Goal: Task Accomplishment & Management: Use online tool/utility

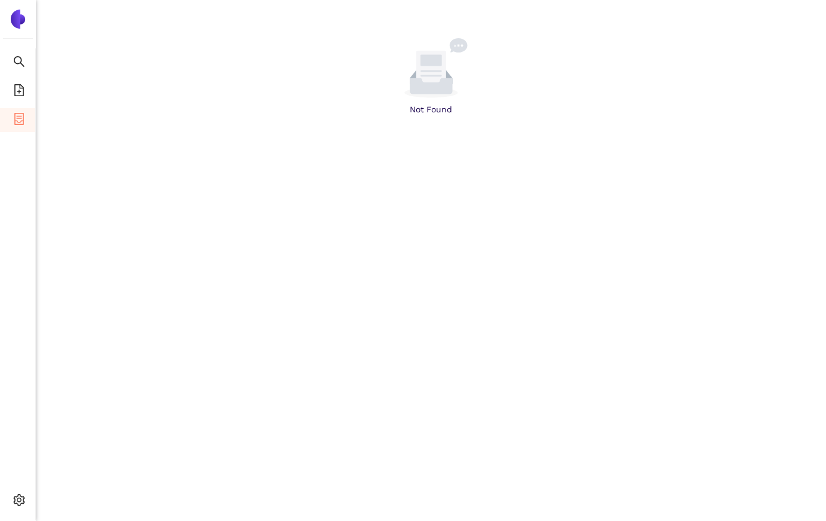
click at [11, 122] on li "eSourcing Projects" at bounding box center [17, 120] width 35 height 24
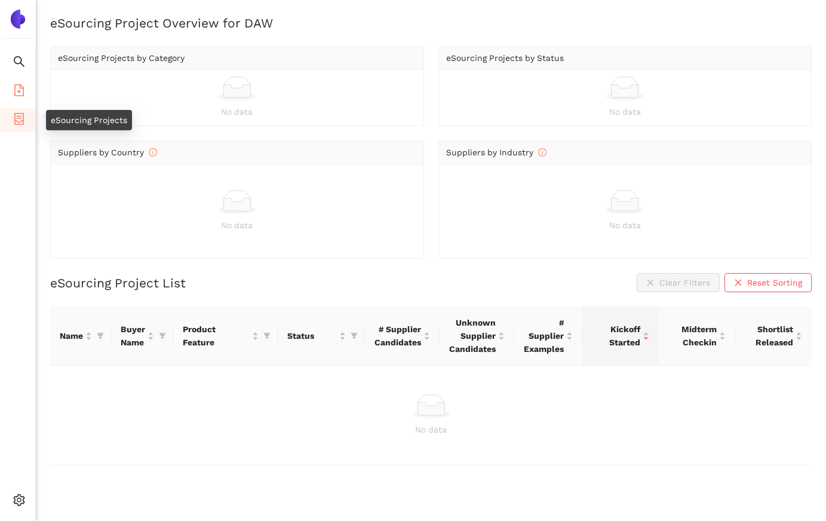
click at [20, 85] on icon "file-add" at bounding box center [19, 90] width 12 height 12
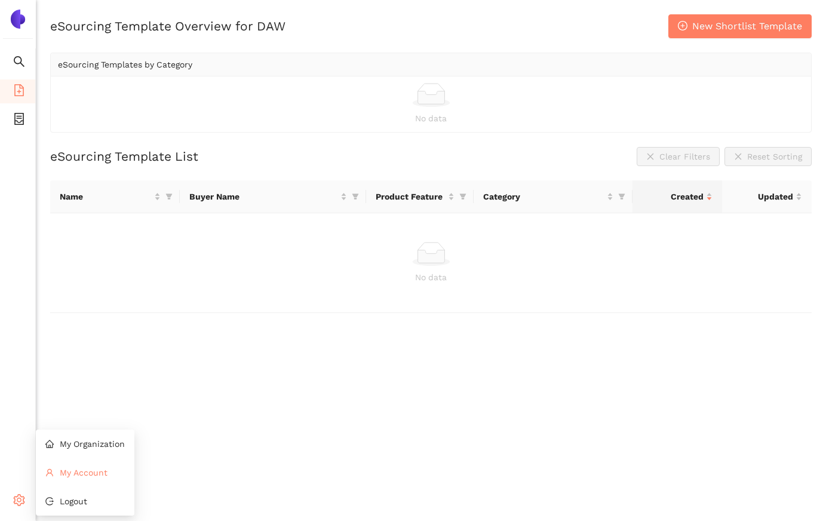
click at [86, 464] on li "My Account" at bounding box center [85, 473] width 99 height 24
click at [71, 437] on li "My Organization" at bounding box center [85, 444] width 99 height 24
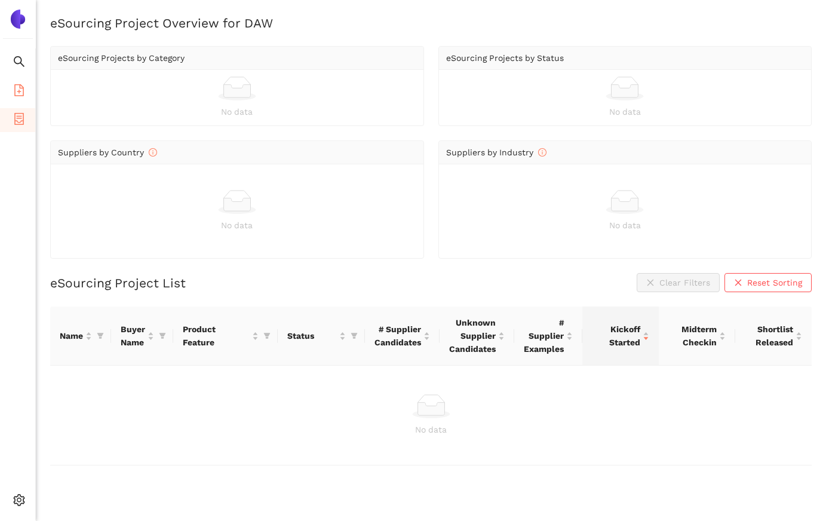
click at [24, 91] on icon "file-add" at bounding box center [19, 90] width 12 height 12
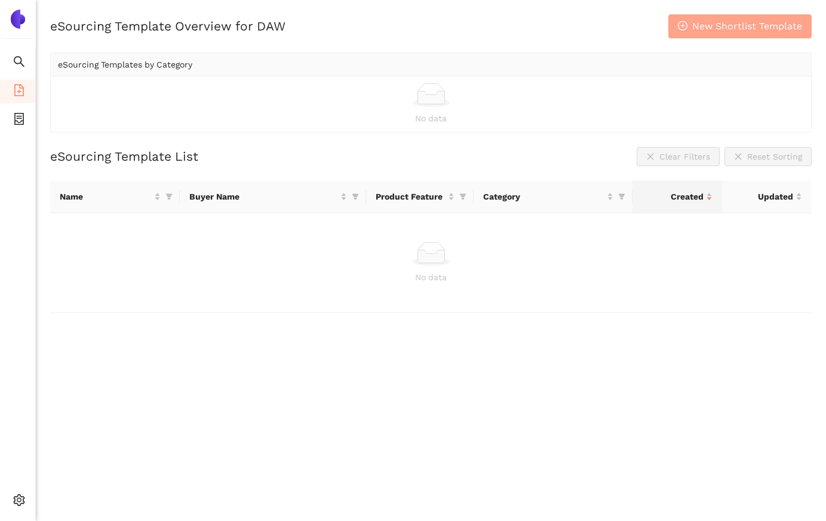
click at [705, 16] on button "New Shortlist Template" at bounding box center [739, 26] width 143 height 24
click at [338, 160] on div "eSourcing Template List Clear Filters Reset Sorting" at bounding box center [431, 156] width 762 height 19
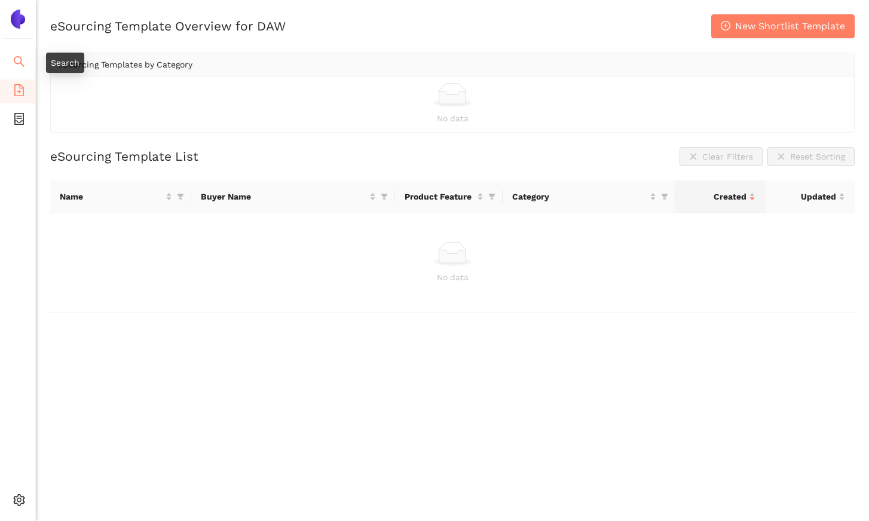
click at [27, 59] on li "Search" at bounding box center [17, 63] width 35 height 24
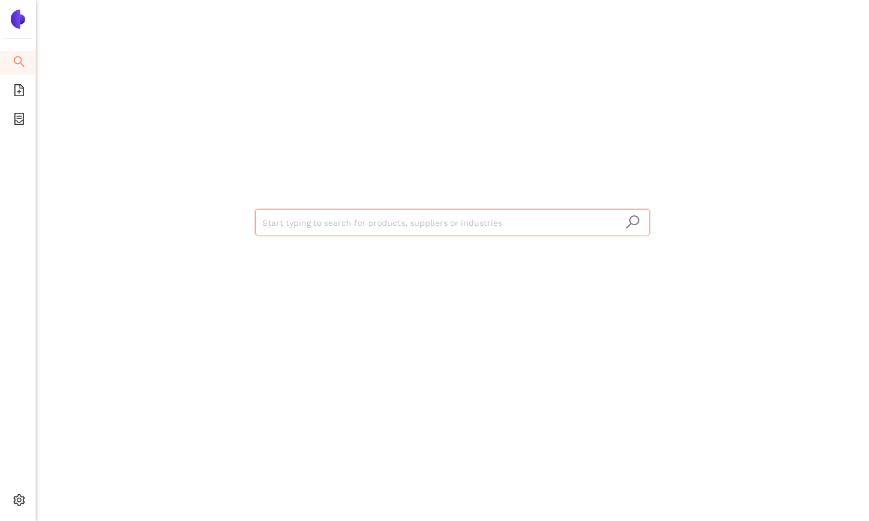
click at [696, 162] on div "Start typing to search for products, suppliers or industries" at bounding box center [452, 221] width 717 height 442
click at [22, 89] on icon "file-add" at bounding box center [19, 90] width 12 height 12
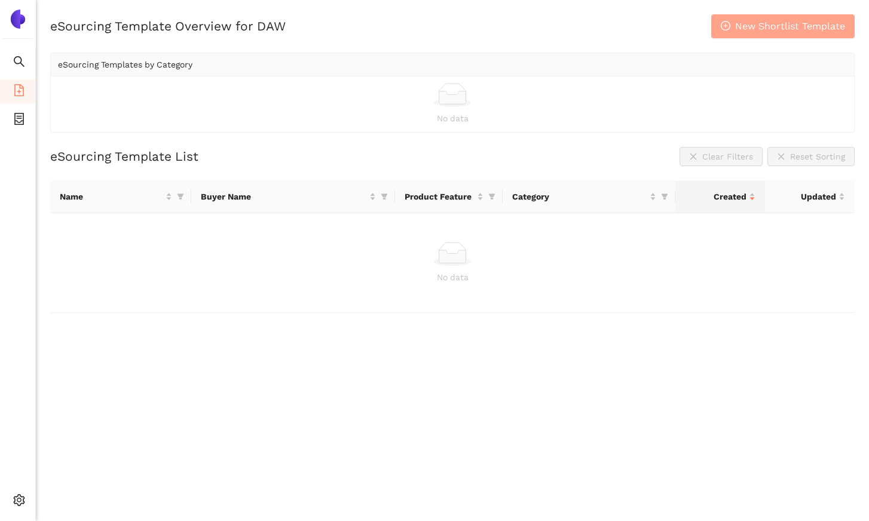
click at [773, 30] on span "New Shortlist Template" at bounding box center [790, 26] width 110 height 15
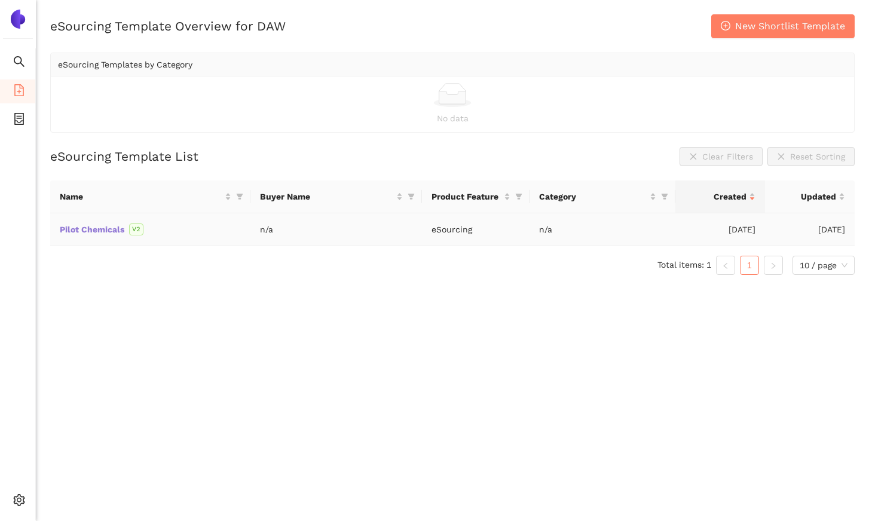
click at [0, 0] on link "Pilot Chemicals" at bounding box center [0, 0] width 0 height 0
